Goal: Transaction & Acquisition: Subscribe to service/newsletter

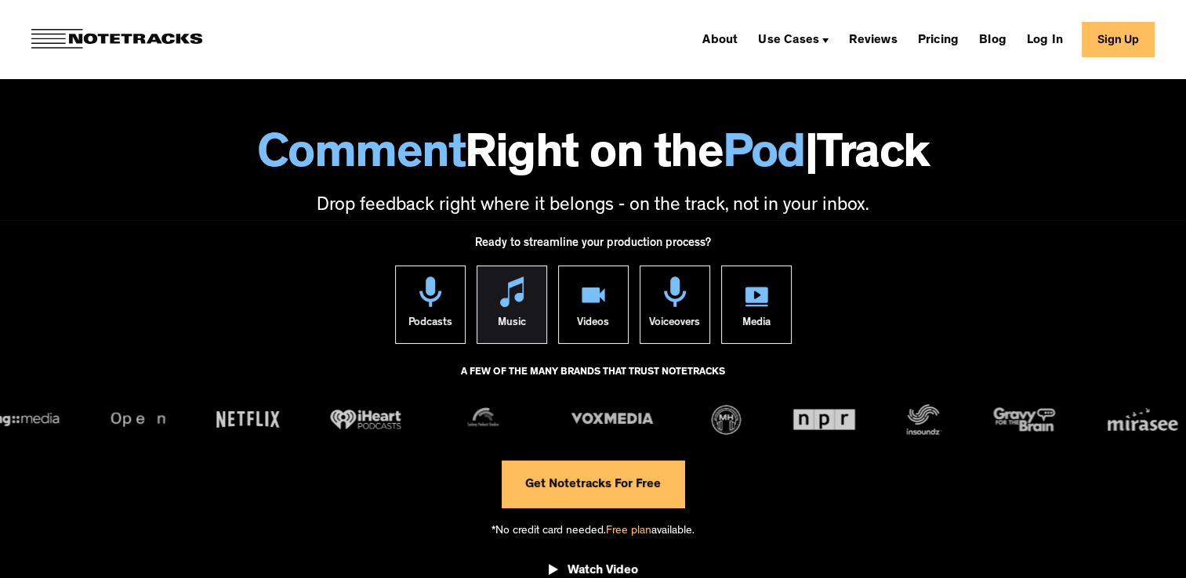
click at [534, 311] on link "Music" at bounding box center [511, 305] width 71 height 78
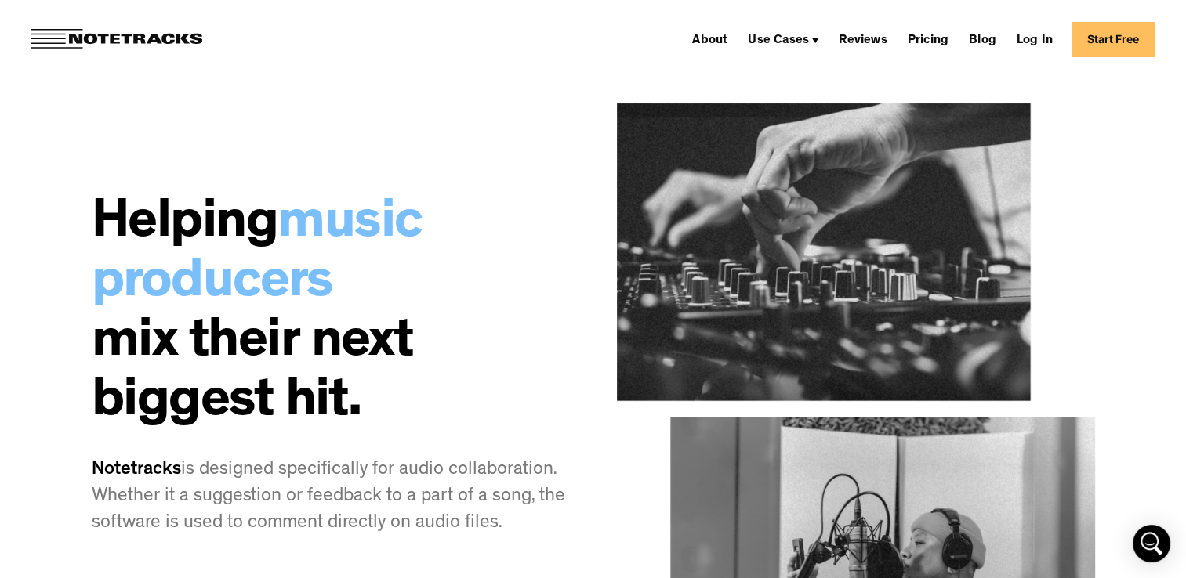
click at [1113, 29] on link "Start Free" at bounding box center [1112, 39] width 83 height 35
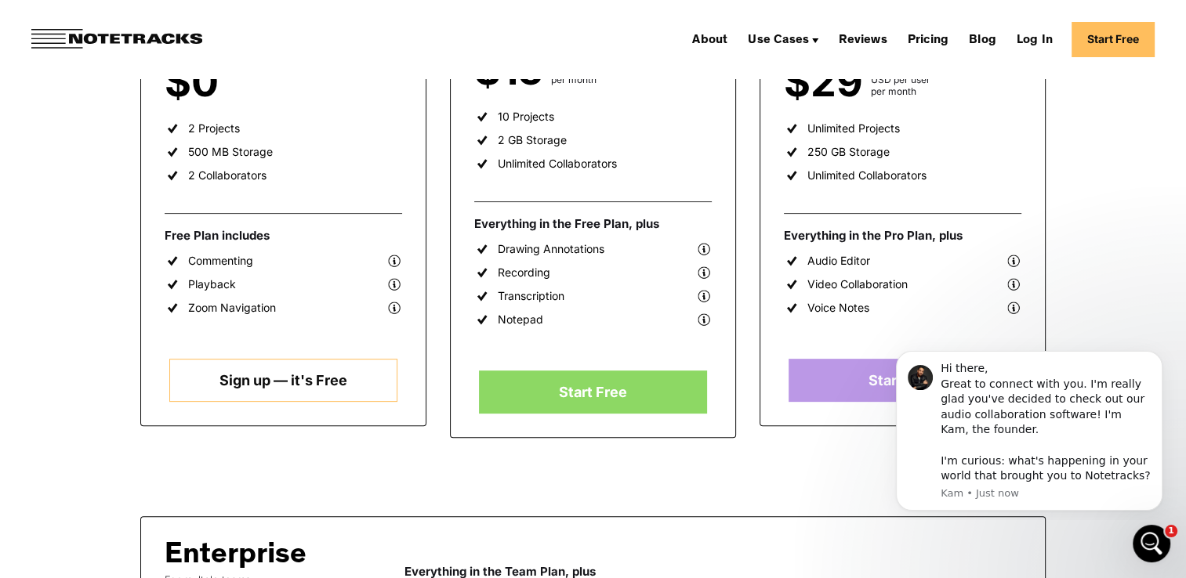
scroll to position [470, 0]
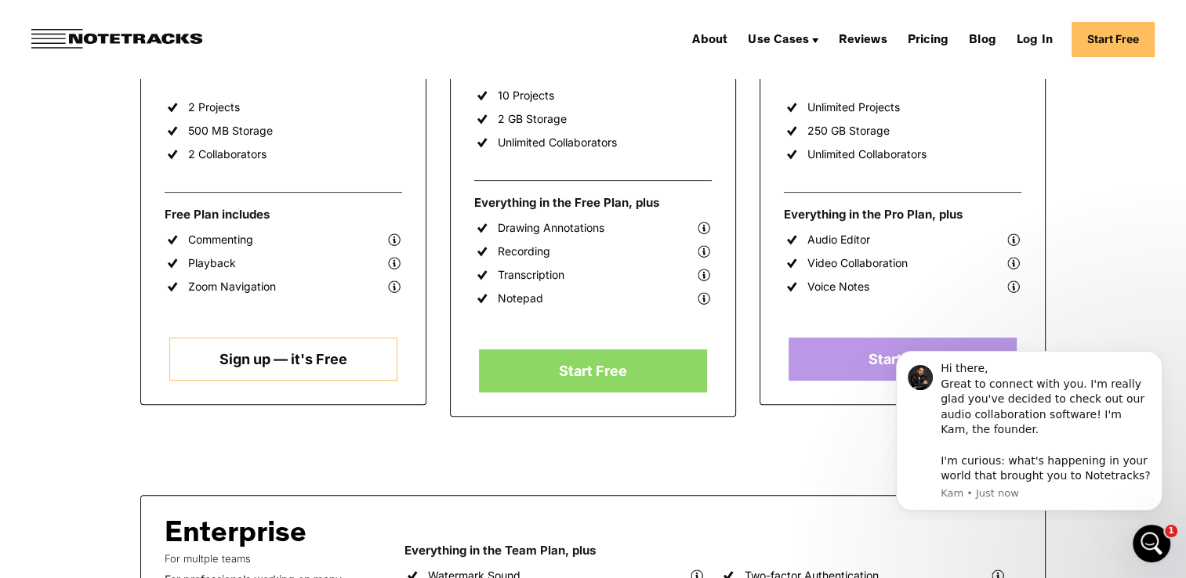
click at [314, 347] on link "Sign up — it's Free" at bounding box center [282, 359] width 227 height 43
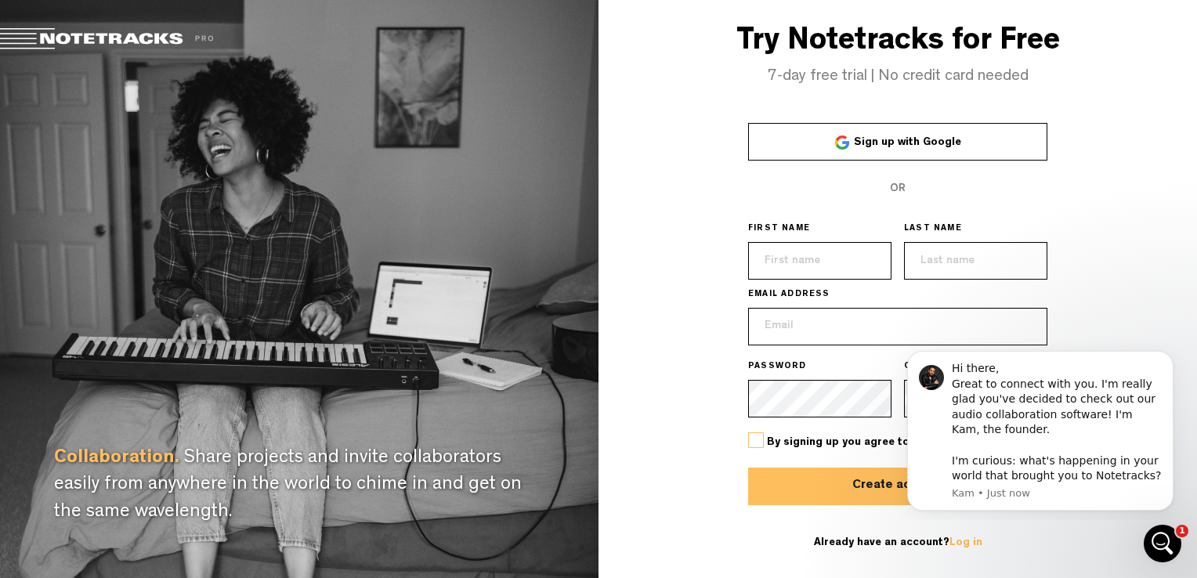
click at [955, 133] on link "Sign up with Google" at bounding box center [897, 142] width 299 height 38
click at [899, 144] on span "Sign up with Google" at bounding box center [907, 142] width 107 height 11
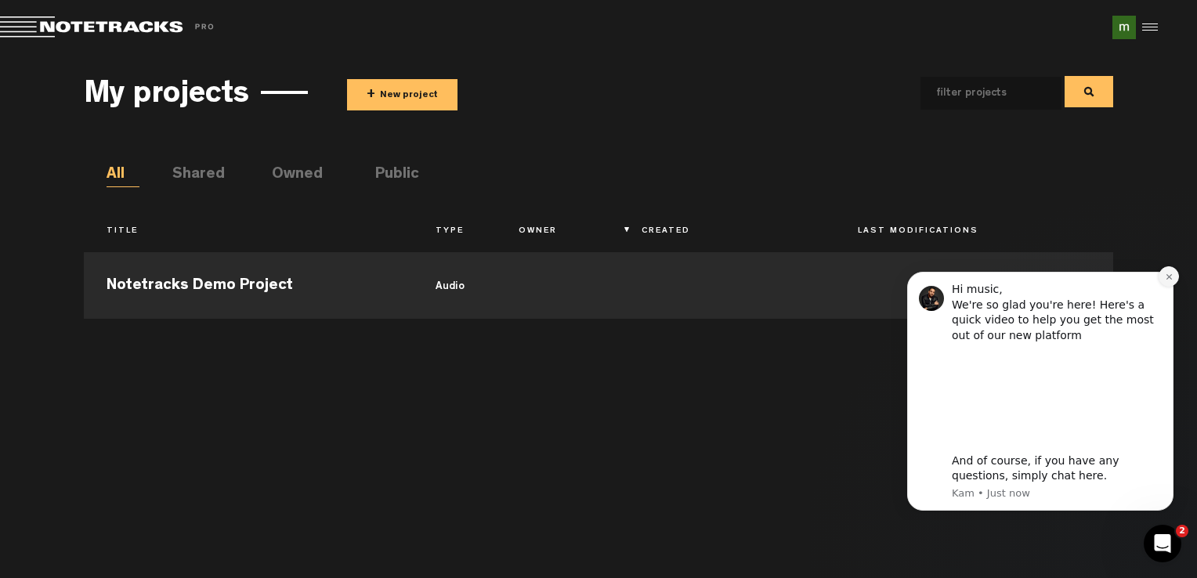
click at [1168, 273] on icon "Dismiss notification" at bounding box center [1169, 277] width 9 height 9
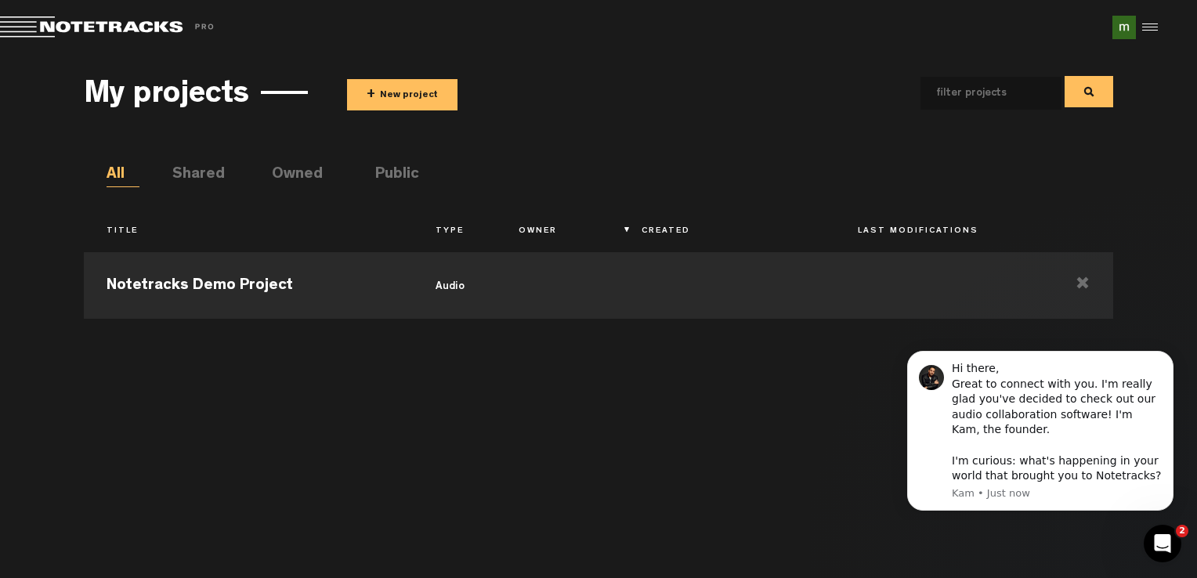
click at [382, 156] on div "My projects + New project All Shared Owned Public Title Type Owner Created Last…" at bounding box center [599, 312] width 1030 height 499
click at [382, 174] on li "Public" at bounding box center [391, 176] width 33 height 24
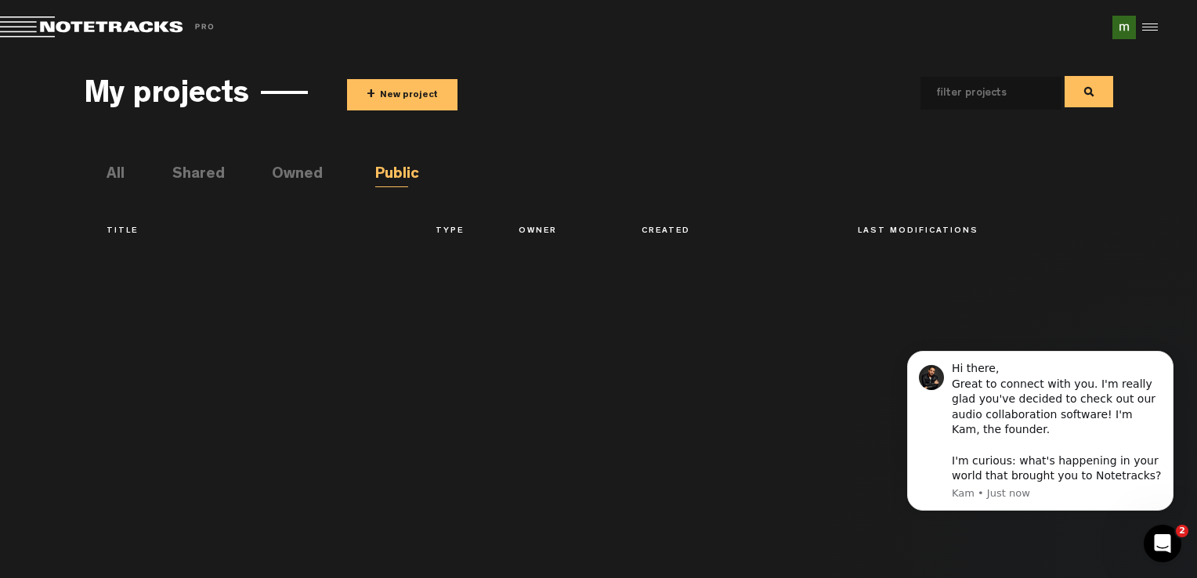
click at [182, 172] on li "Shared" at bounding box center [188, 176] width 33 height 24
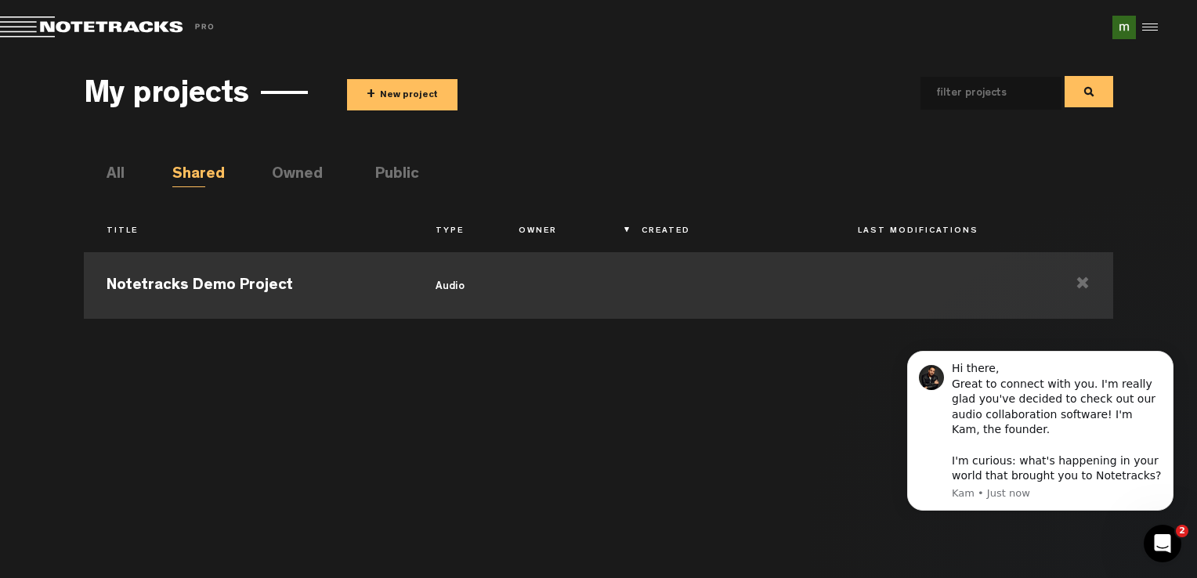
click at [542, 280] on td at bounding box center [558, 283] width 124 height 71
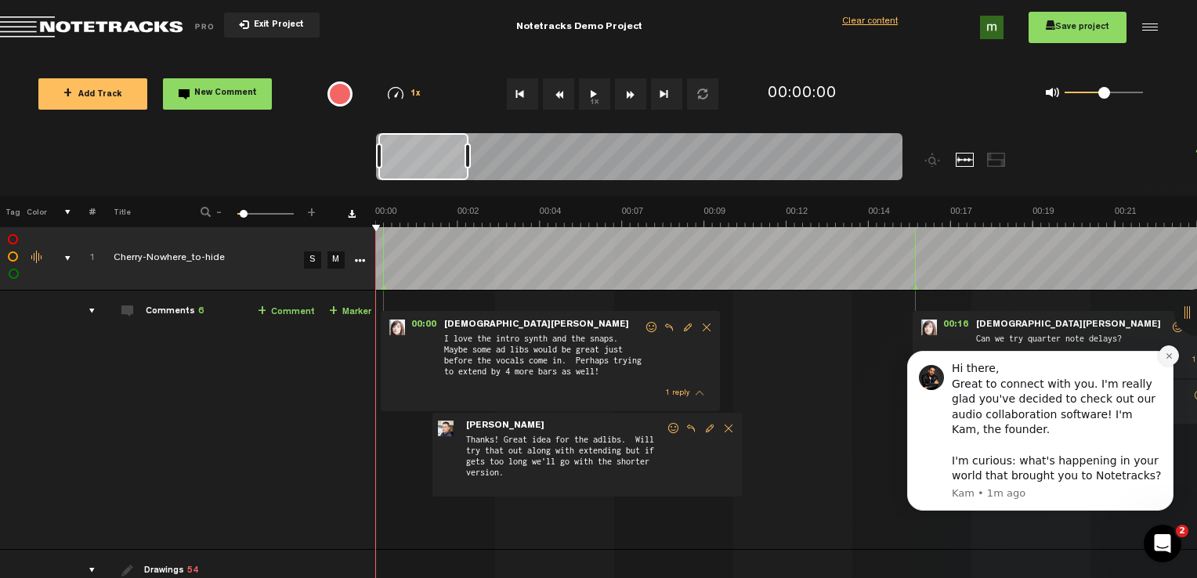
click at [1171, 360] on button "Dismiss notification" at bounding box center [1169, 356] width 20 height 20
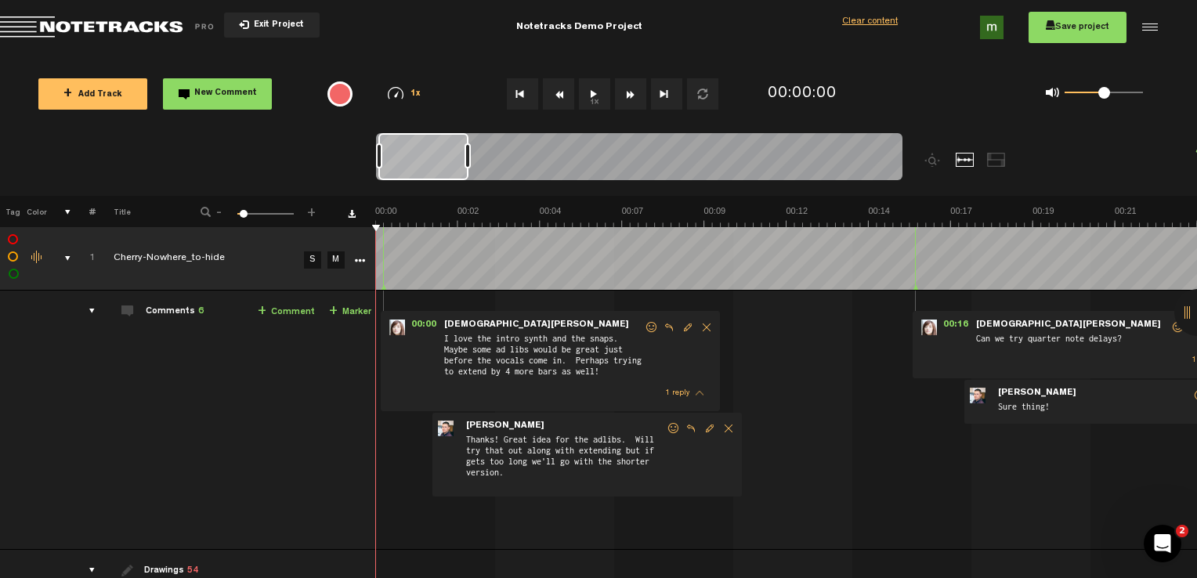
click at [592, 93] on button "1x" at bounding box center [594, 93] width 31 height 31
click at [331, 262] on link "M" at bounding box center [336, 260] width 17 height 17
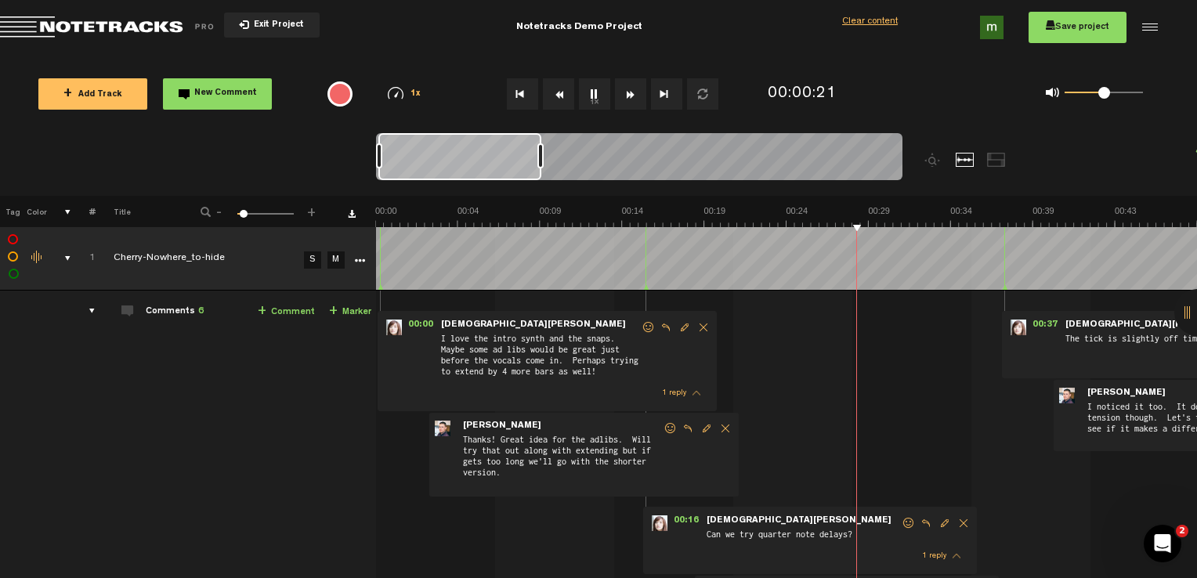
drag, startPoint x: 465, startPoint y: 166, endPoint x: 621, endPoint y: 165, distance: 155.9
click at [544, 165] on div at bounding box center [541, 155] width 6 height 25
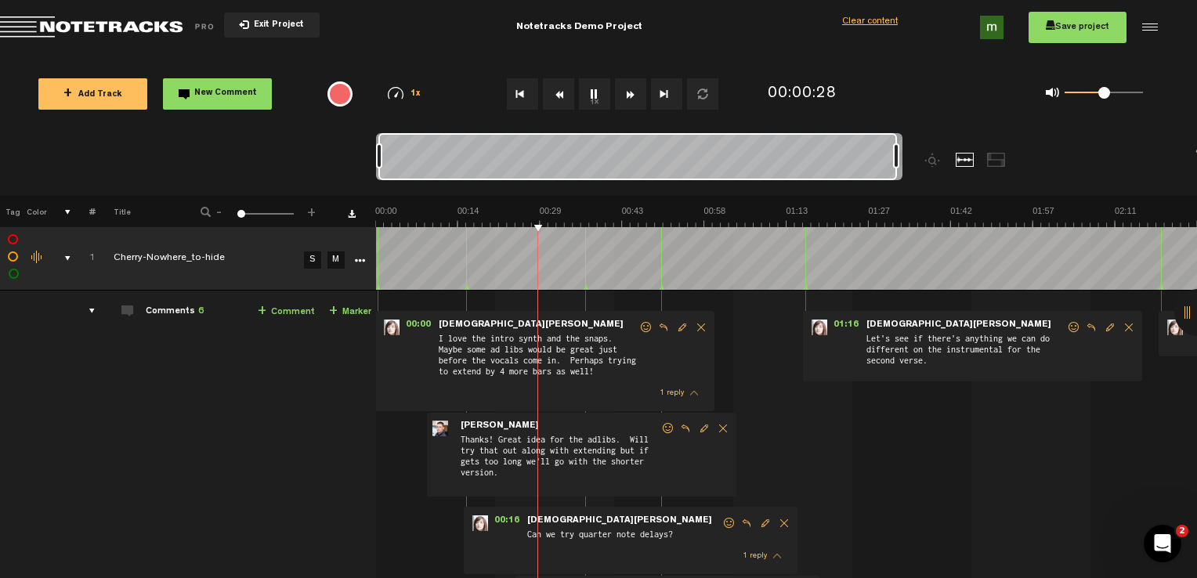
drag, startPoint x: 618, startPoint y: 163, endPoint x: 969, endPoint y: 166, distance: 351.1
click at [966, 165] on div at bounding box center [705, 164] width 658 height 63
click at [721, 430] on span "Delete comment" at bounding box center [723, 428] width 19 height 11
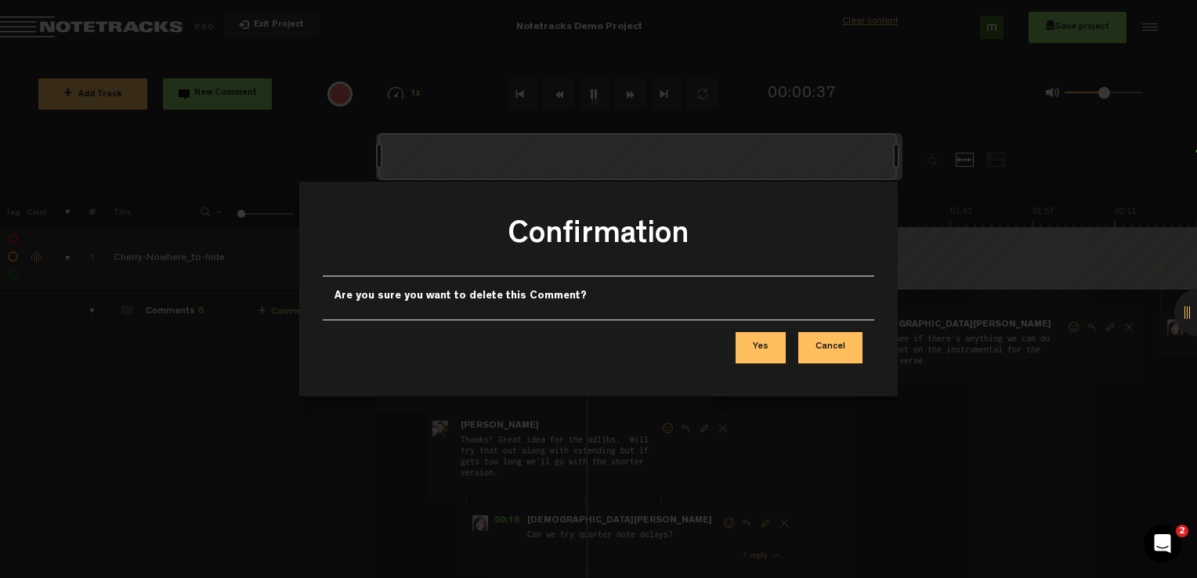
click at [827, 348] on button "Cancel" at bounding box center [830, 347] width 64 height 31
